Goal: Task Accomplishment & Management: Manage account settings

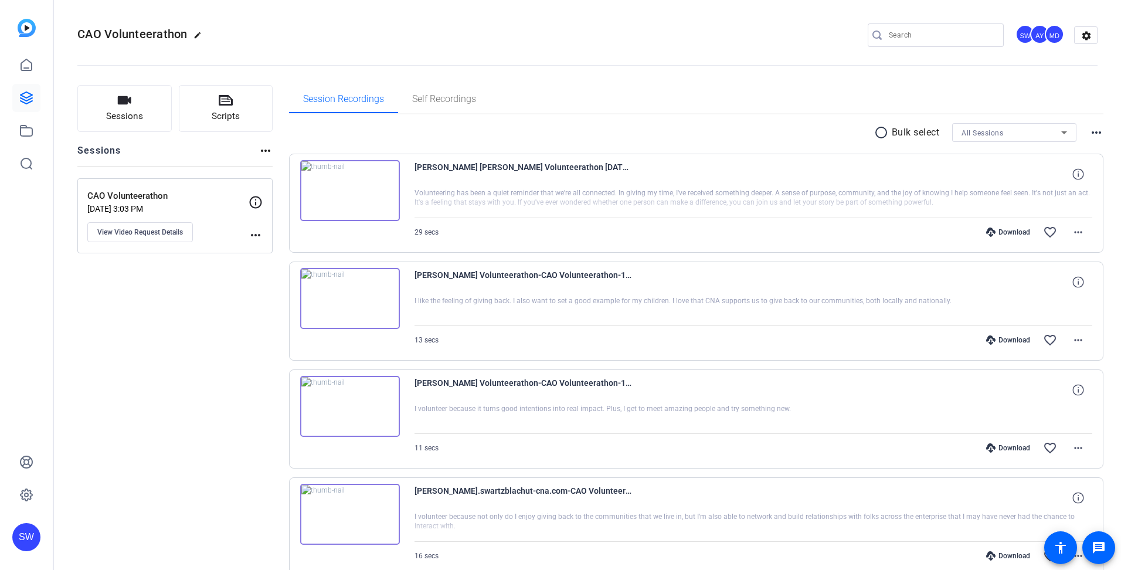
click at [347, 189] on img at bounding box center [350, 190] width 100 height 61
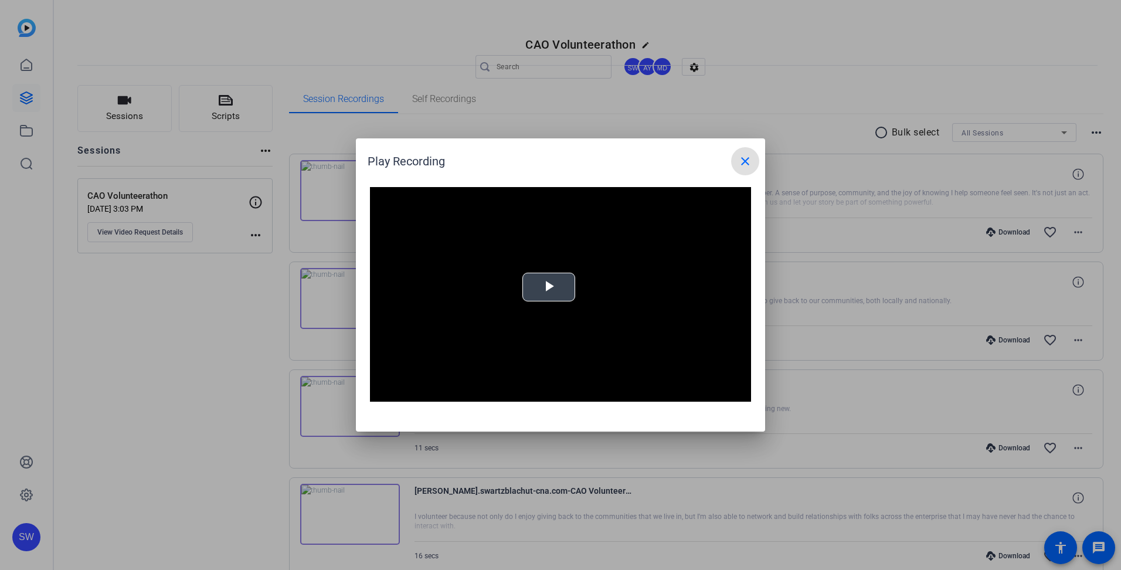
click at [549, 287] on span "Video Player" at bounding box center [549, 287] width 0 height 0
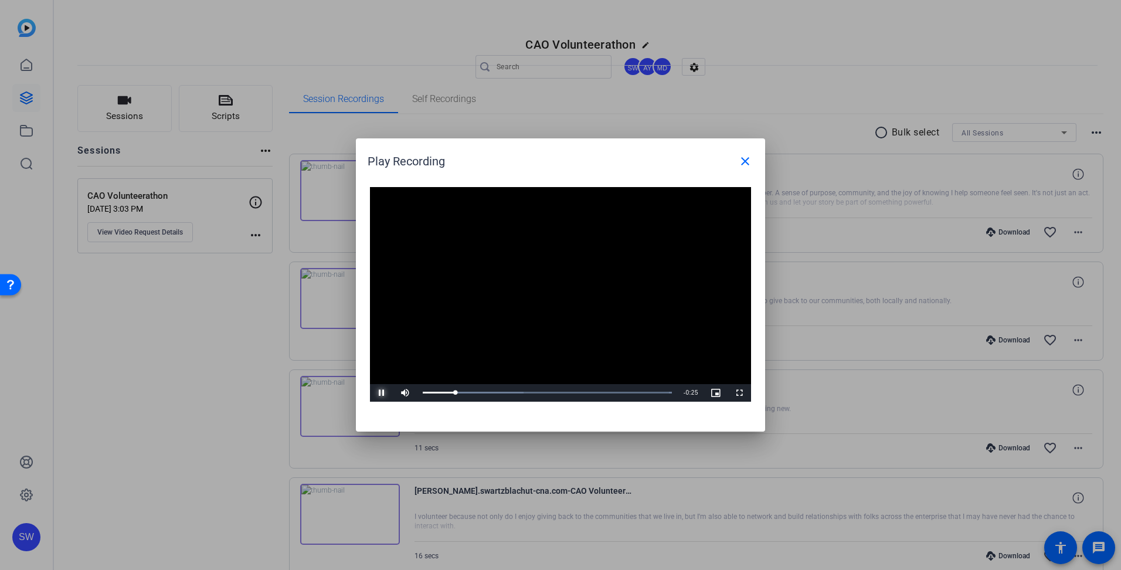
click at [378, 393] on span "Video Player" at bounding box center [381, 393] width 23 height 0
click at [747, 161] on mat-icon "close" at bounding box center [745, 161] width 14 height 14
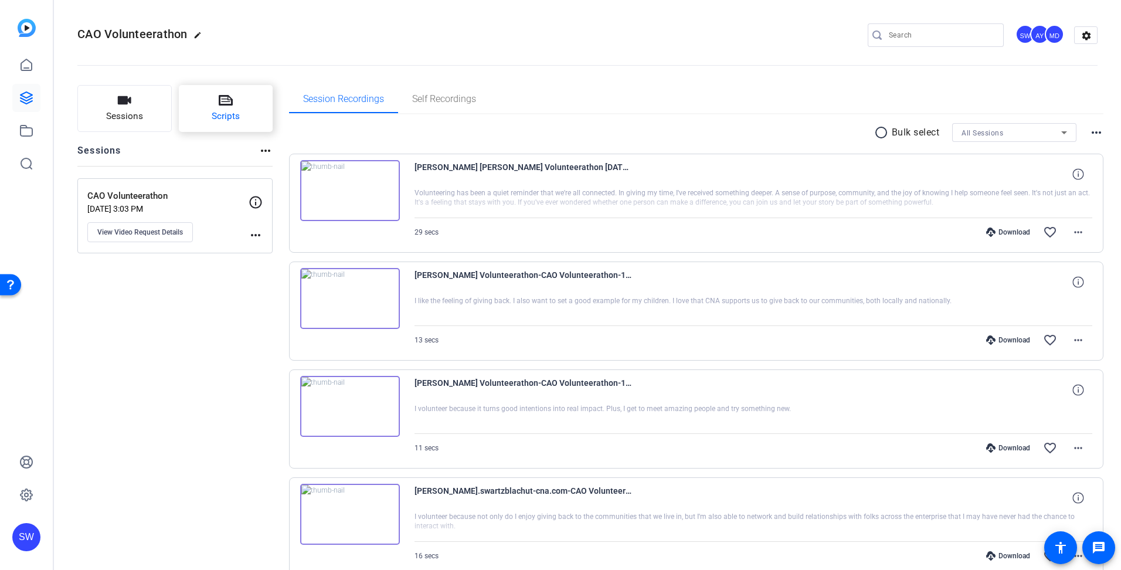
click at [218, 114] on span "Scripts" at bounding box center [226, 116] width 28 height 13
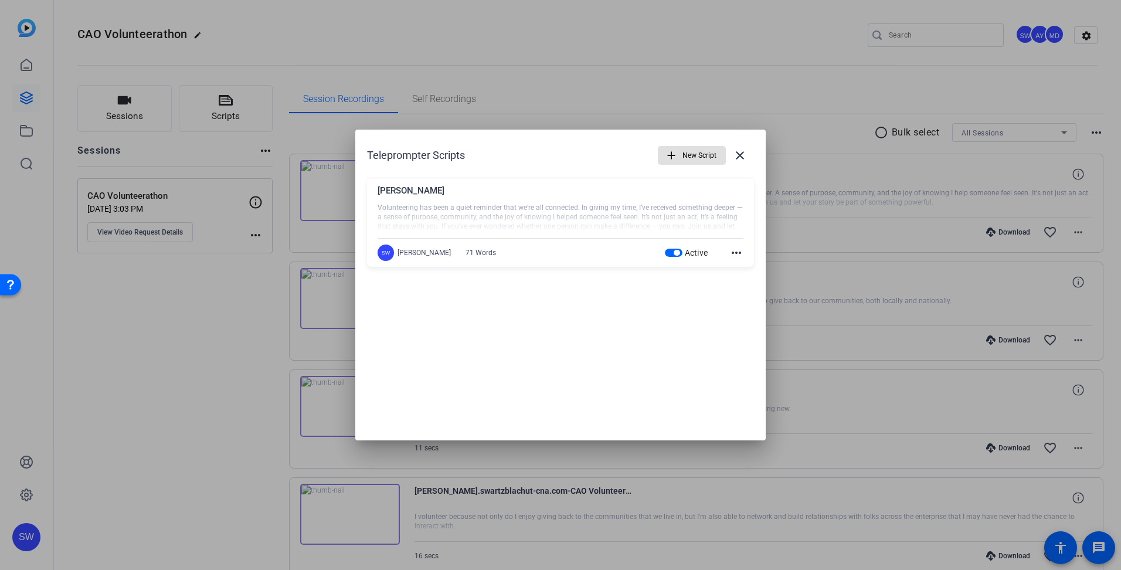
click at [699, 91] on div at bounding box center [560, 285] width 1121 height 570
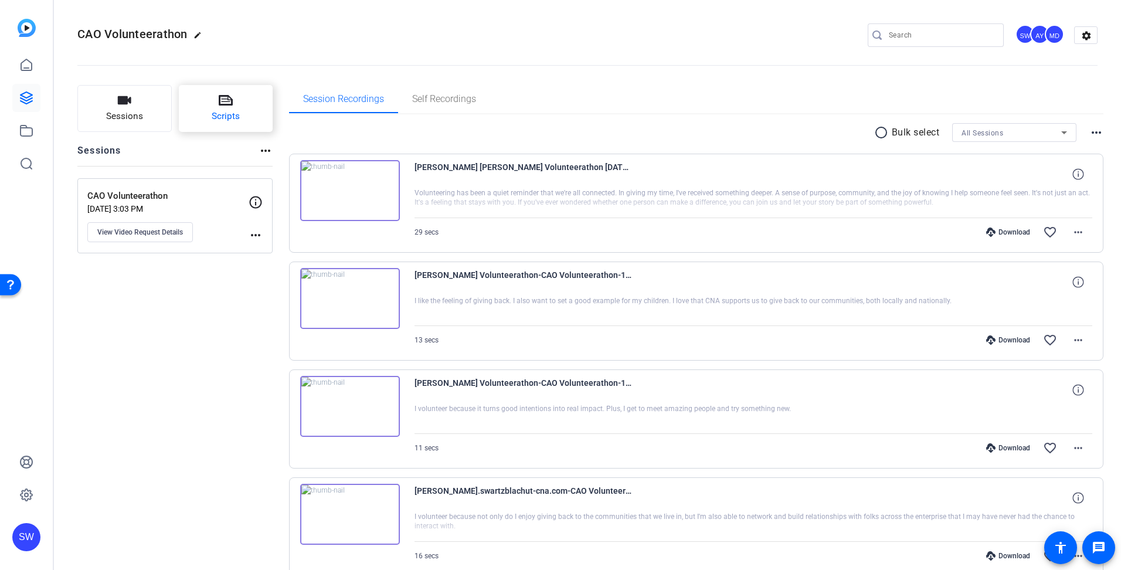
click at [259, 122] on button "Scripts" at bounding box center [226, 108] width 94 height 47
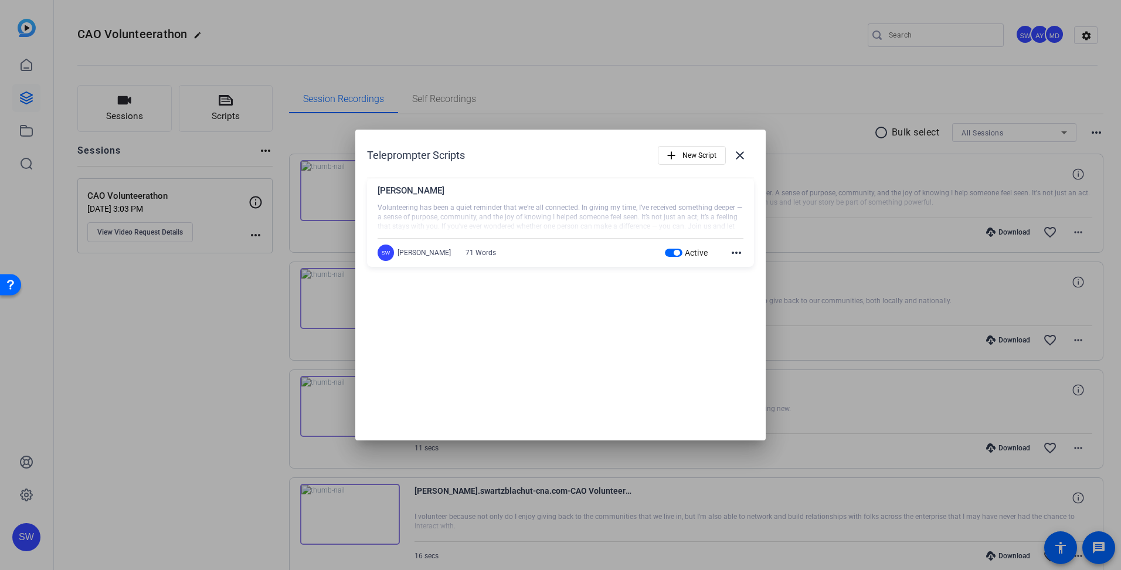
click at [577, 104] on div at bounding box center [560, 285] width 1121 height 570
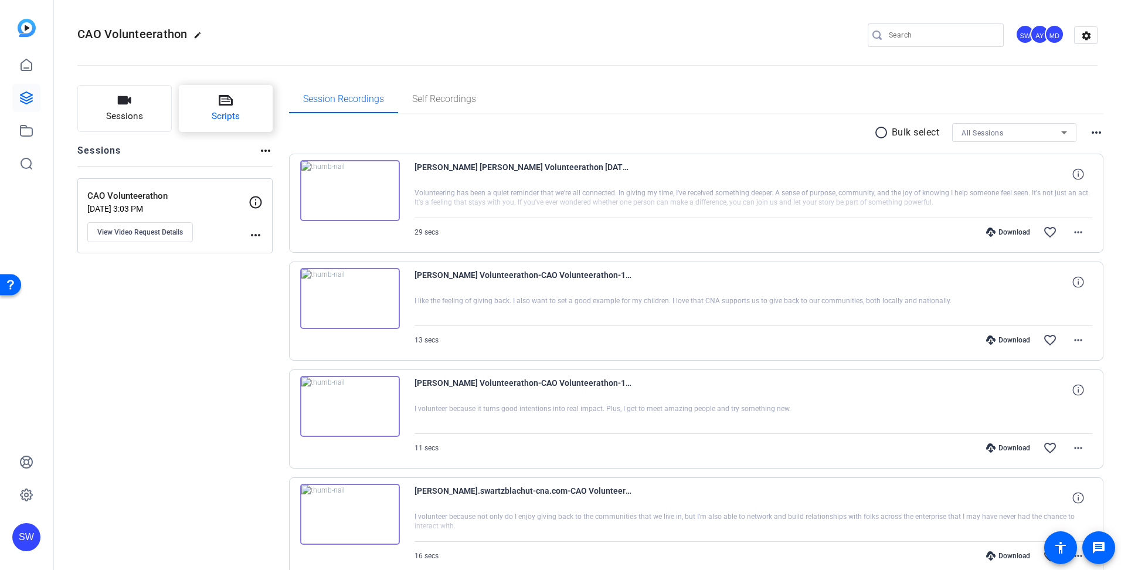
click at [236, 127] on button "Scripts" at bounding box center [226, 108] width 94 height 47
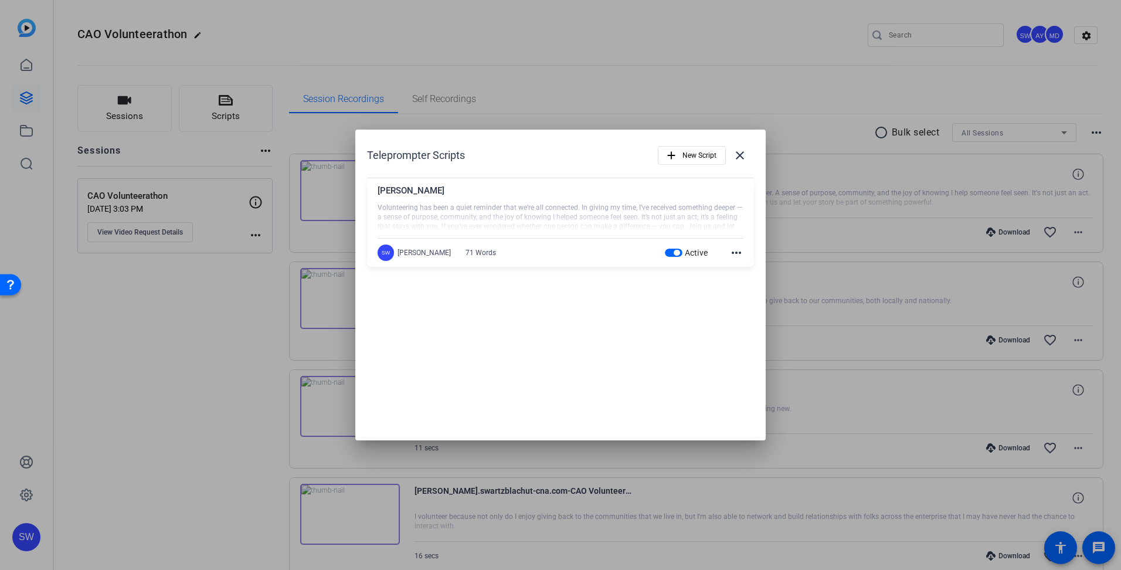
click at [670, 253] on span "button" at bounding box center [674, 253] width 18 height 8
click at [592, 154] on div "Teleprompter Scripts add New Script close" at bounding box center [560, 155] width 387 height 28
click at [738, 157] on mat-icon "close" at bounding box center [740, 155] width 14 height 14
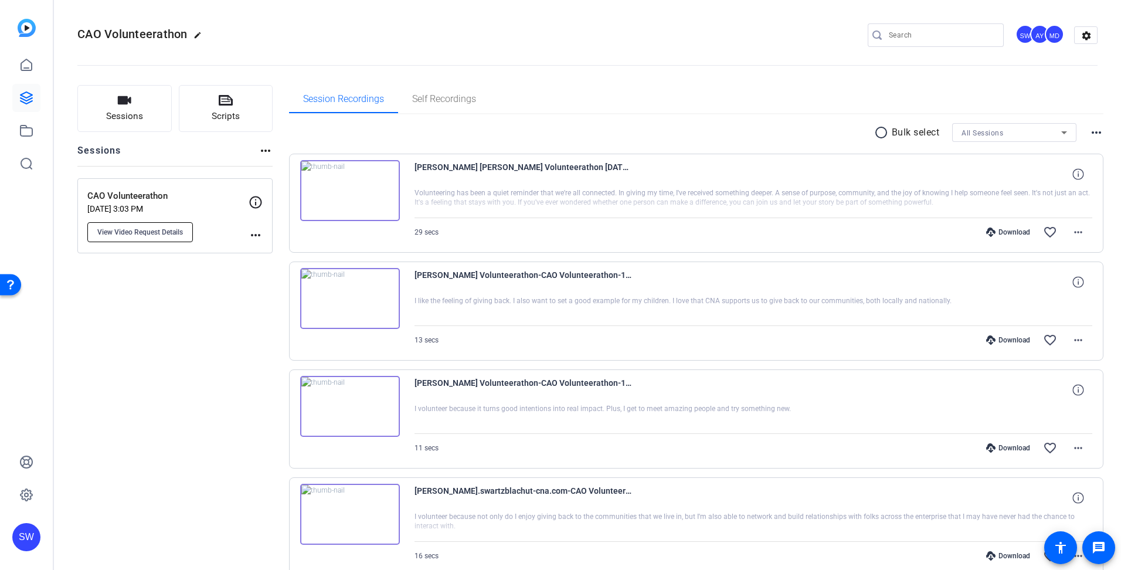
click at [174, 237] on button "View Video Request Details" at bounding box center [140, 232] width 106 height 20
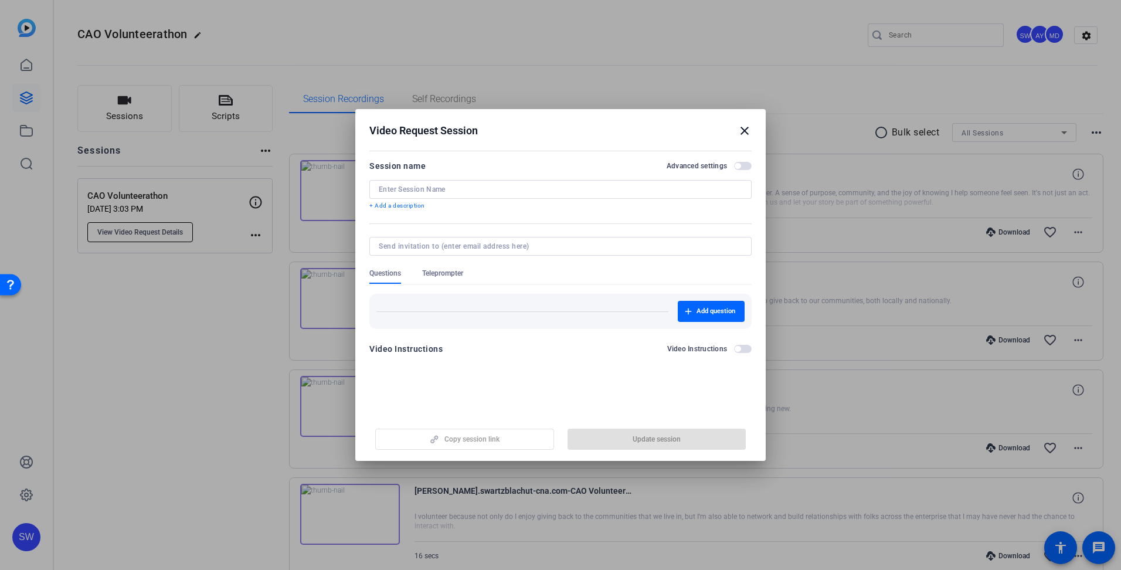
type input "CAO Volunteerathon"
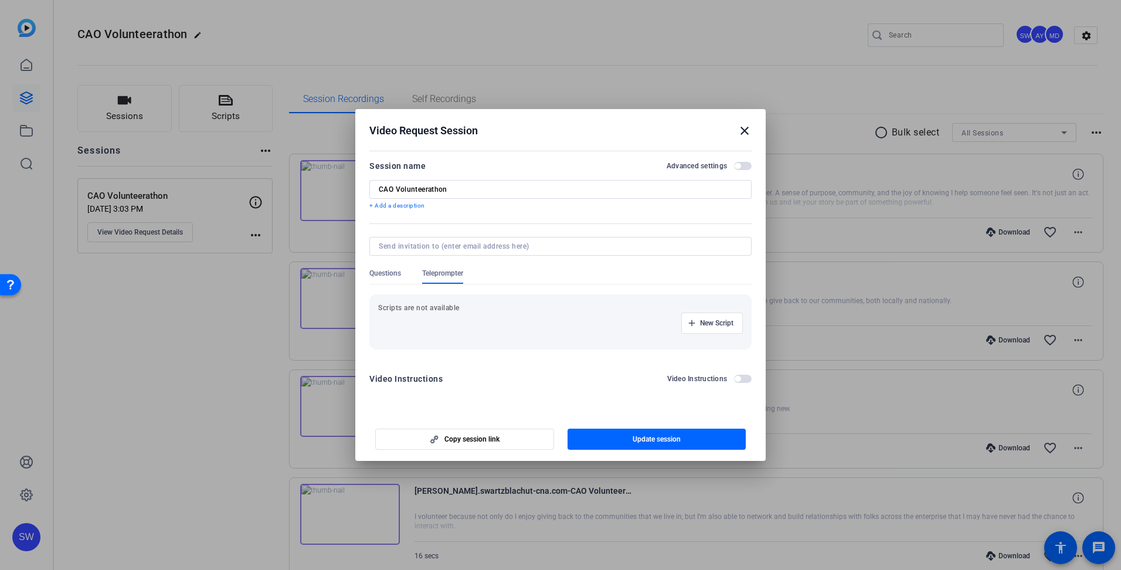
click at [746, 129] on mat-icon "close" at bounding box center [745, 131] width 14 height 14
